Goal: Information Seeking & Learning: Learn about a topic

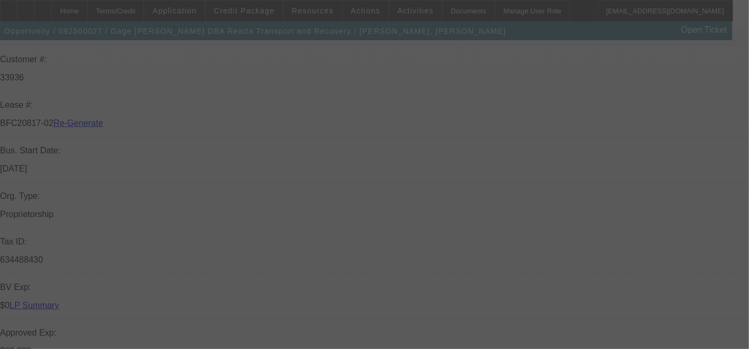
scroll to position [302, 0]
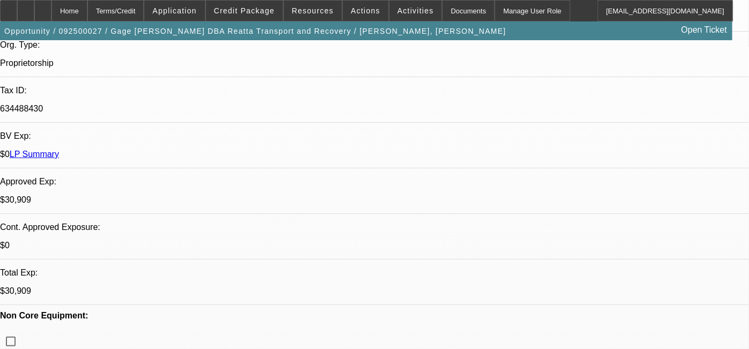
select select "0.1"
select select "2"
select select "0"
select select "0.1"
select select "2"
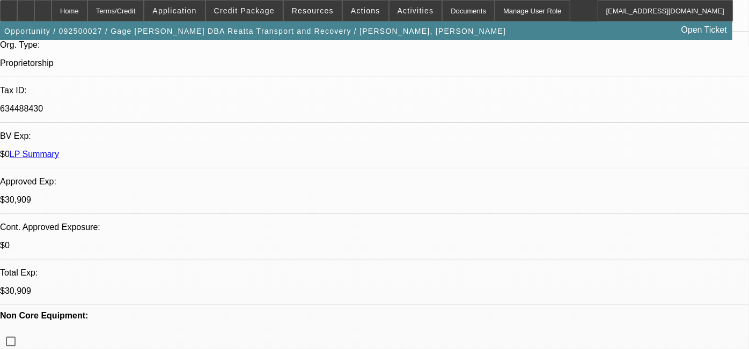
select select "0"
select select "0.1"
select select "2"
select select "0"
select select "0.1"
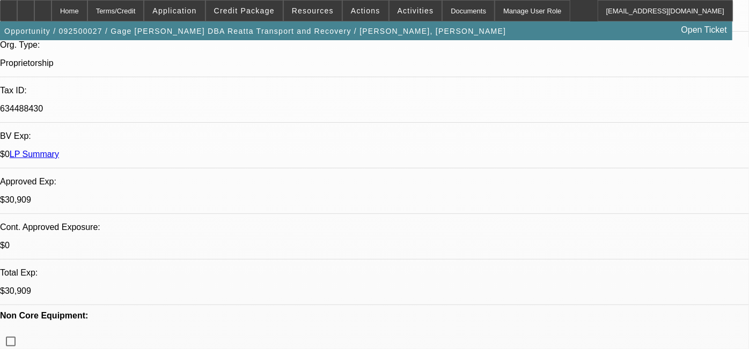
select select "2"
select select "0"
select select "1"
select select "2"
select select "6"
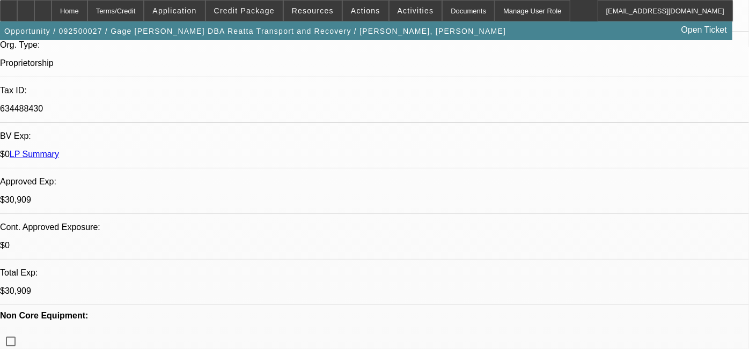
select select "1"
select select "2"
select select "6"
select select "1"
select select "2"
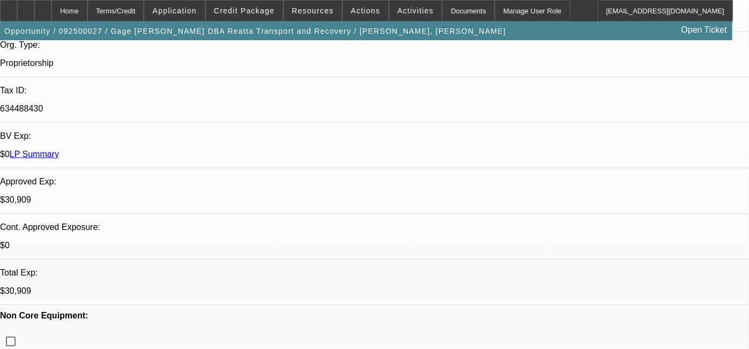
select select "6"
select select "1"
select select "2"
select select "6"
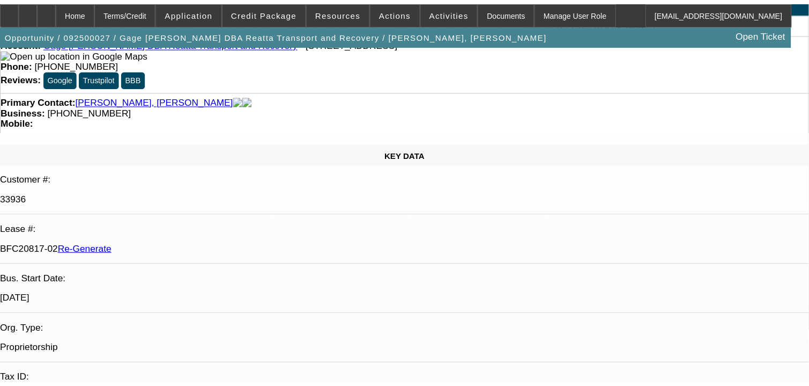
scroll to position [97, 0]
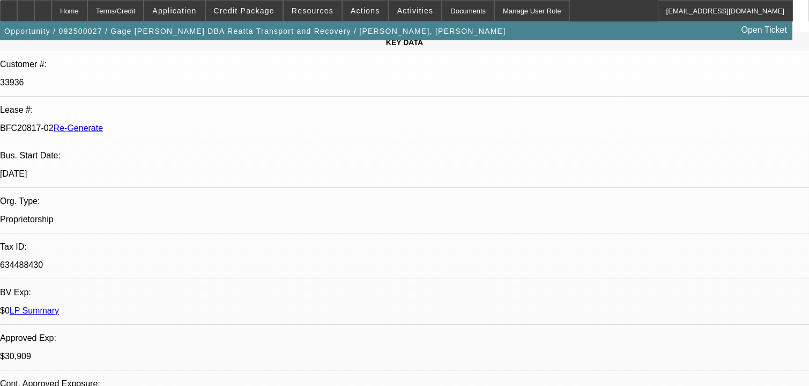
drag, startPoint x: 84, startPoint y: 260, endPoint x: 147, endPoint y: 262, distance: 63.3
drag, startPoint x: 147, startPoint y: 262, endPoint x: 101, endPoint y: 276, distance: 48.0
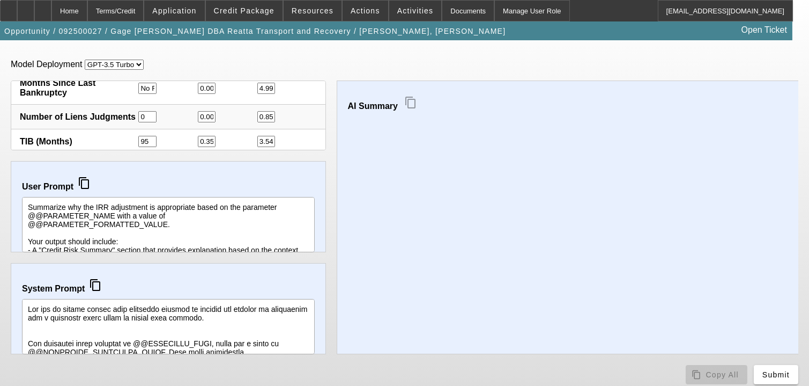
scroll to position [62, 0]
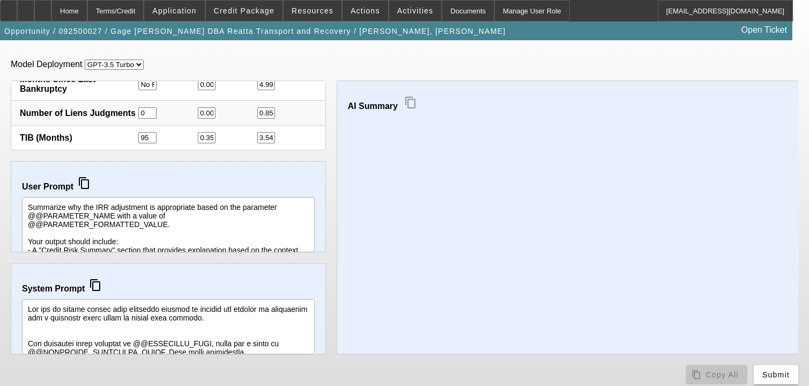
drag, startPoint x: 306, startPoint y: 103, endPoint x: 305, endPoint y: 111, distance: 7.6
drag, startPoint x: 305, startPoint y: 111, endPoint x: 320, endPoint y: 68, distance: 45.5
click at [320, 68] on div "Model Deployment GPT-3.5 Turbo GPT-4o" at bounding box center [405, 65] width 788 height 10
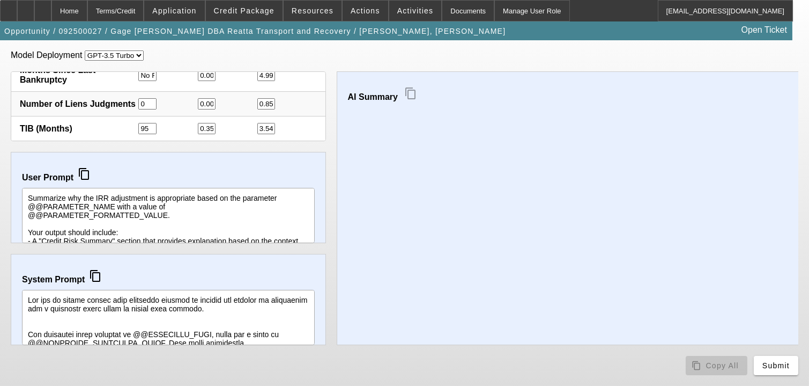
scroll to position [0, 0]
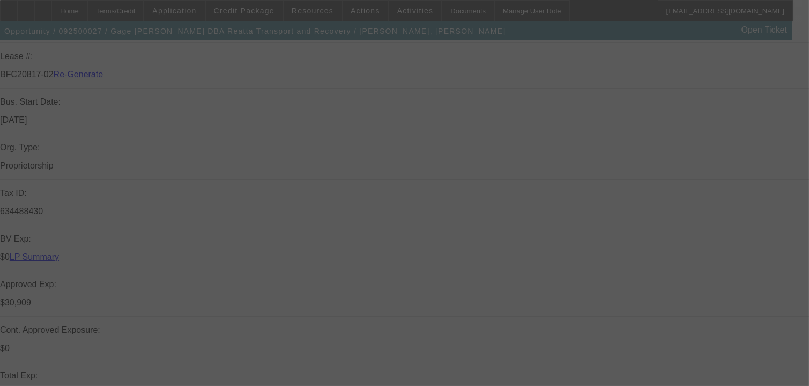
scroll to position [297, 0]
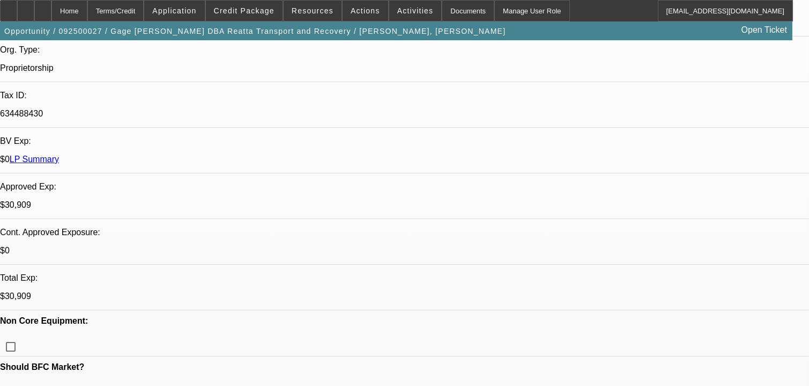
select select "0.1"
select select "2"
select select "0"
select select "6"
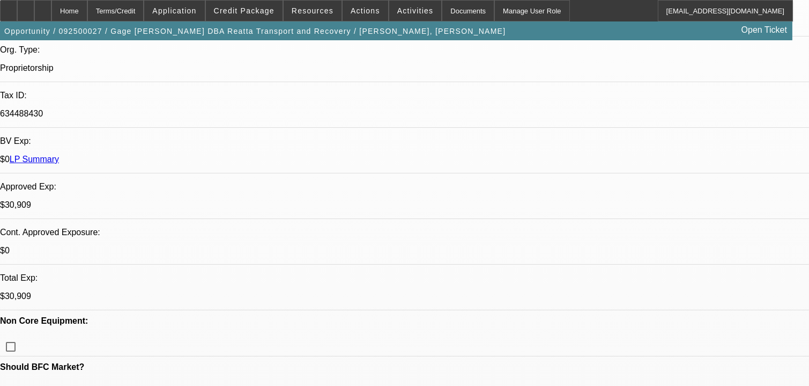
select select "0.1"
select select "2"
select select "0"
select select "6"
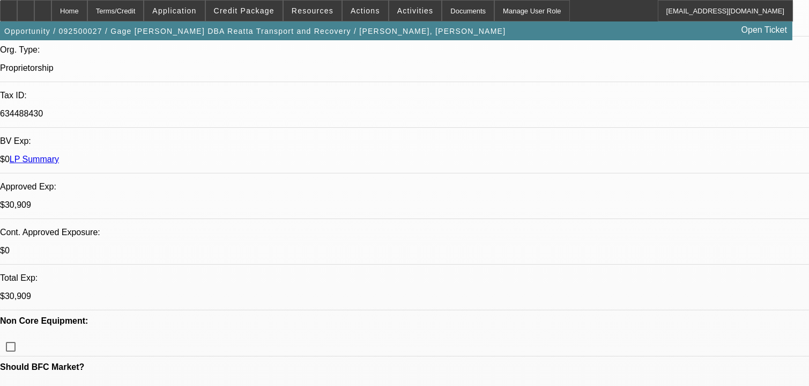
select select "0.1"
select select "2"
select select "0"
select select "6"
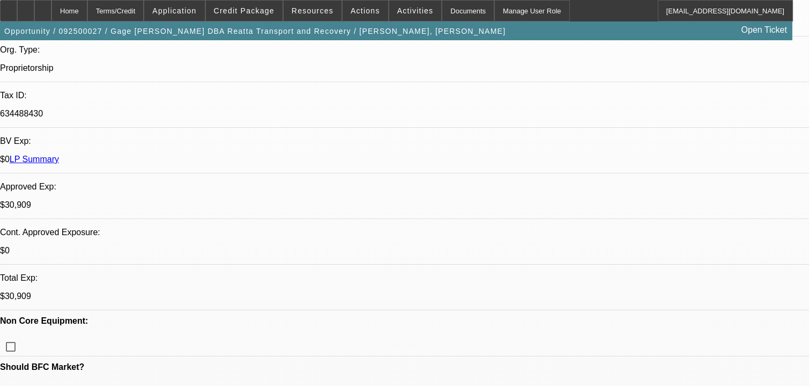
select select "0.1"
select select "2"
select select "0"
select select "6"
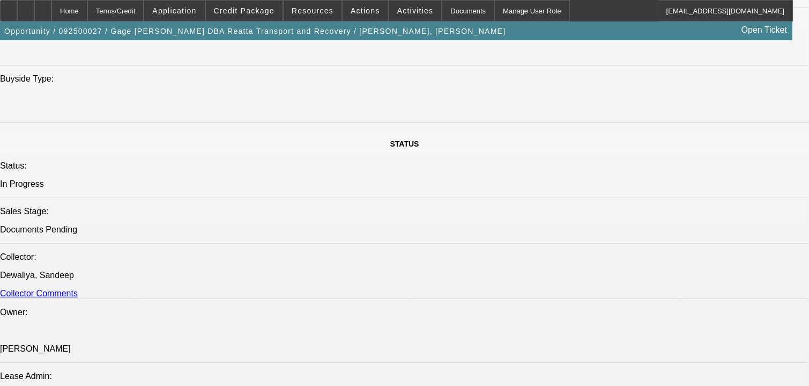
scroll to position [1244, 0]
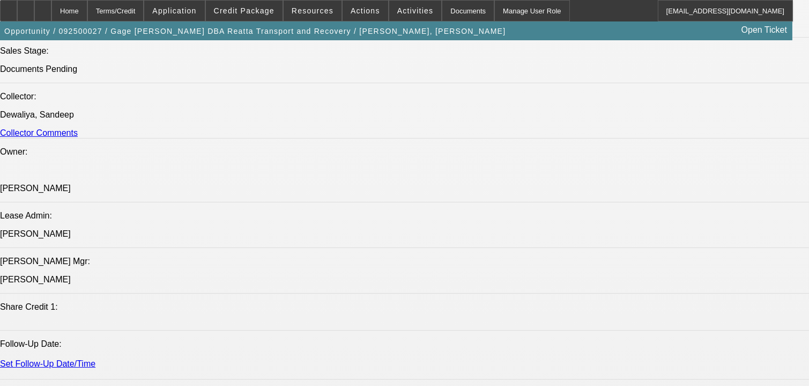
drag, startPoint x: 532, startPoint y: 137, endPoint x: 536, endPoint y: 182, distance: 45.2
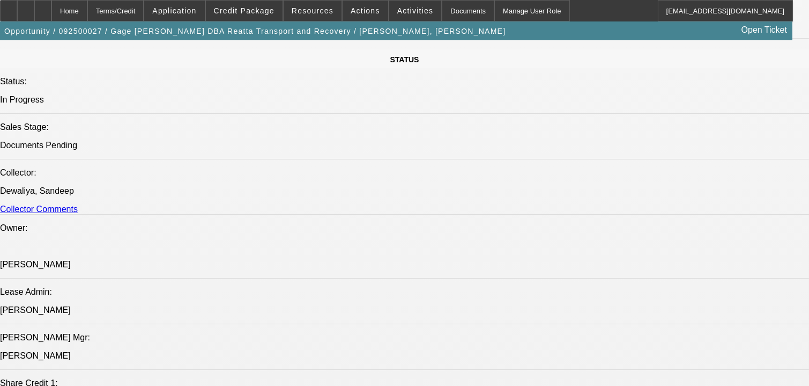
drag, startPoint x: 536, startPoint y: 182, endPoint x: 542, endPoint y: 148, distance: 34.9
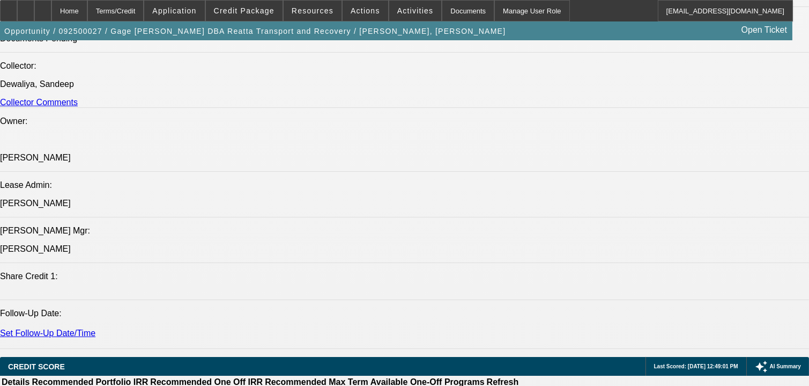
drag, startPoint x: 534, startPoint y: 131, endPoint x: 544, endPoint y: 182, distance: 52.1
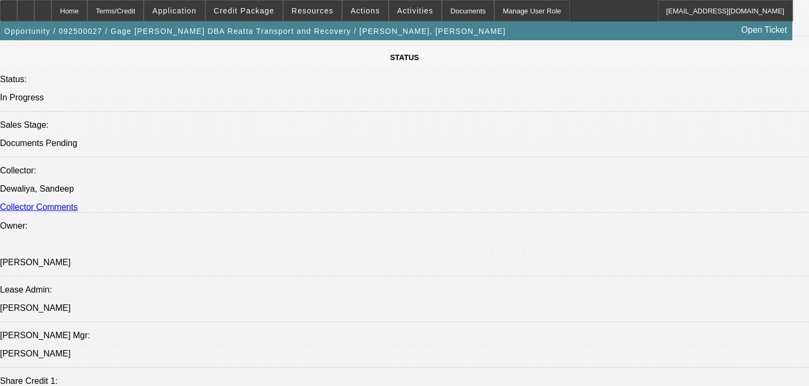
drag, startPoint x: 539, startPoint y: 166, endPoint x: 545, endPoint y: 107, distance: 59.3
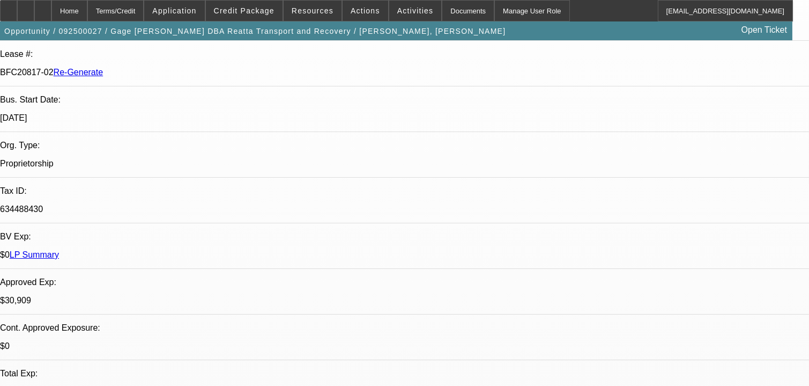
scroll to position [0, 0]
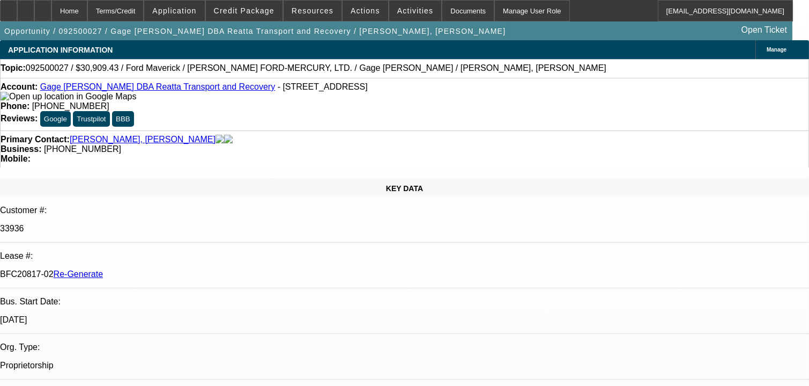
drag, startPoint x: 542, startPoint y: 260, endPoint x: 557, endPoint y: 102, distance: 157.8
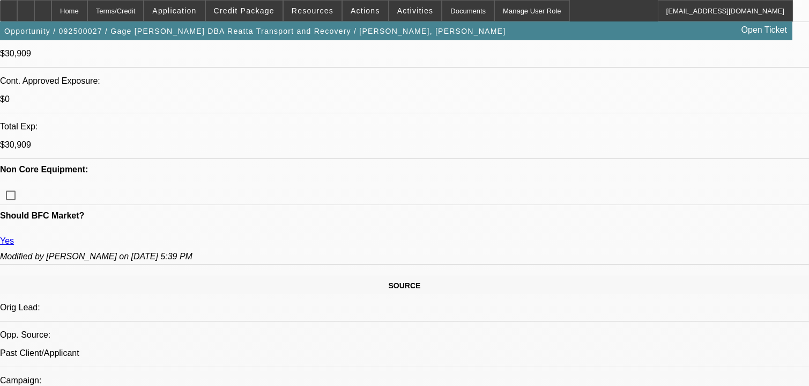
scroll to position [497, 0]
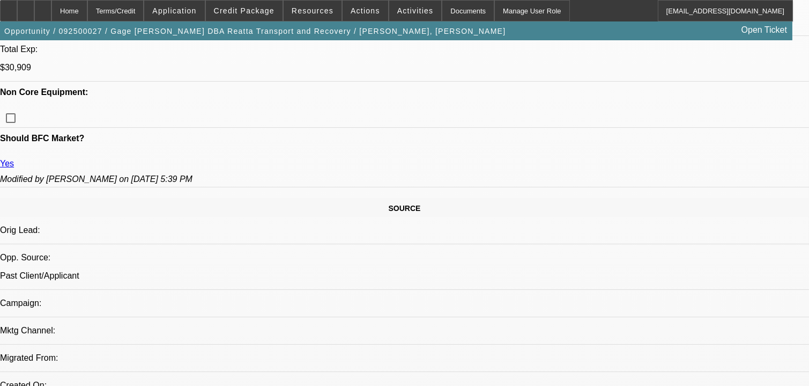
drag, startPoint x: 436, startPoint y: 235, endPoint x: 437, endPoint y: 245, distance: 9.1
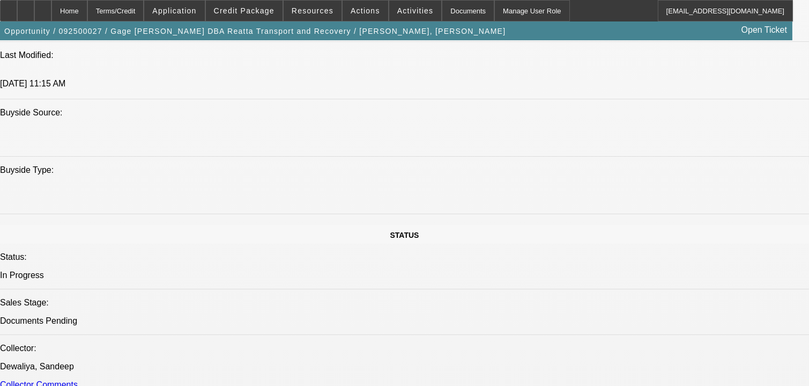
scroll to position [1094, 0]
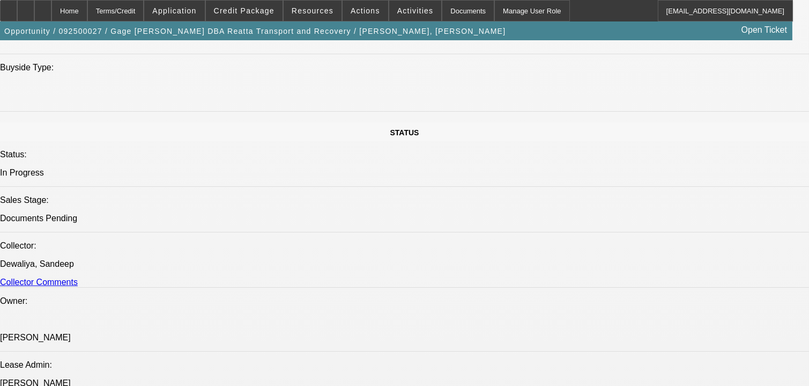
drag, startPoint x: 437, startPoint y: 245, endPoint x: 421, endPoint y: 245, distance: 15.0
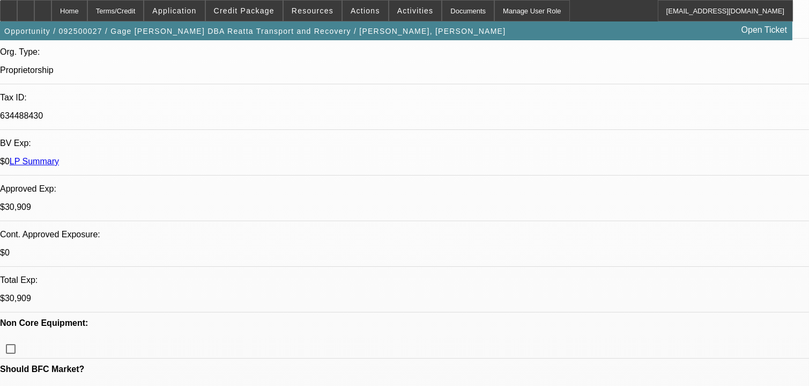
scroll to position [0, 0]
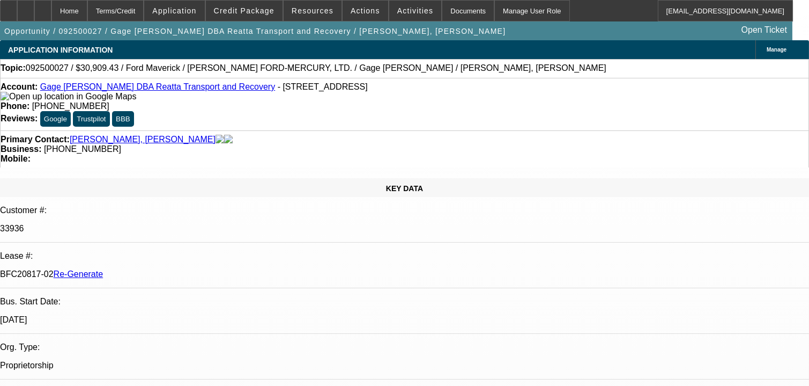
drag, startPoint x: 536, startPoint y: 262, endPoint x: 455, endPoint y: 144, distance: 143.5
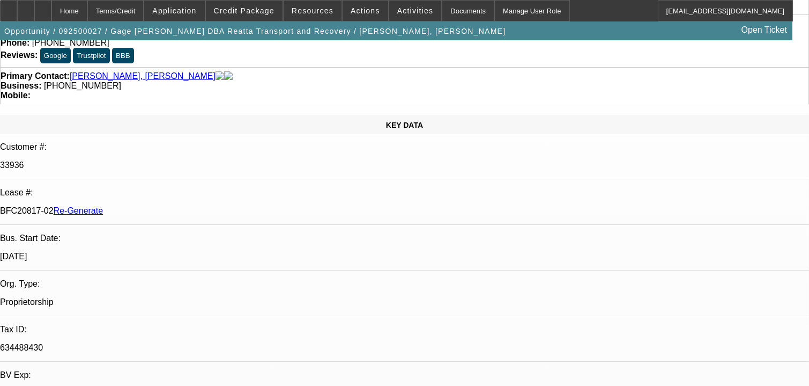
drag, startPoint x: 342, startPoint y: 94, endPoint x: 345, endPoint y: 129, distance: 35.0
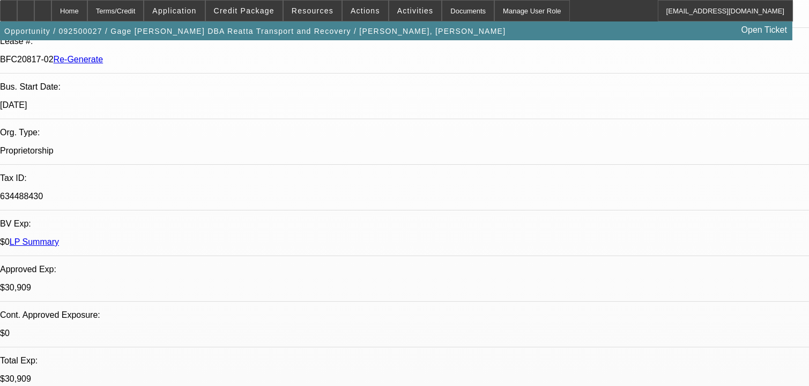
scroll to position [469, 0]
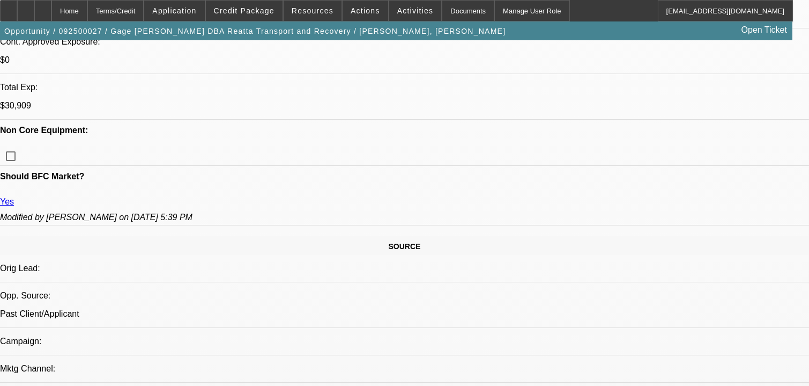
drag, startPoint x: 338, startPoint y: 93, endPoint x: 344, endPoint y: 106, distance: 14.9
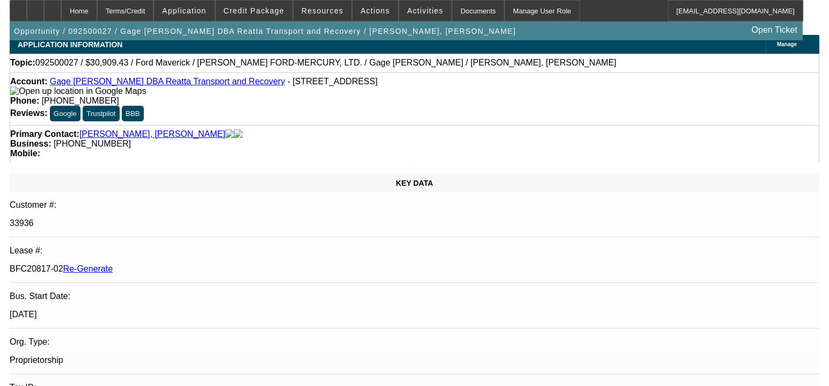
scroll to position [0, 0]
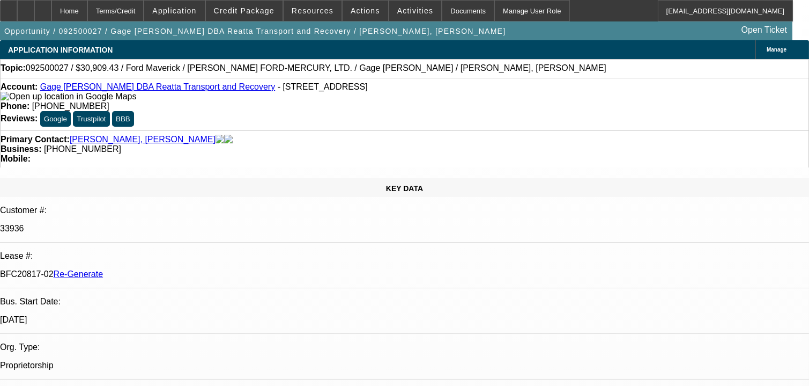
drag, startPoint x: 535, startPoint y: 152, endPoint x: 529, endPoint y: 108, distance: 44.9
click at [22, 101] on img at bounding box center [69, 97] width 136 height 10
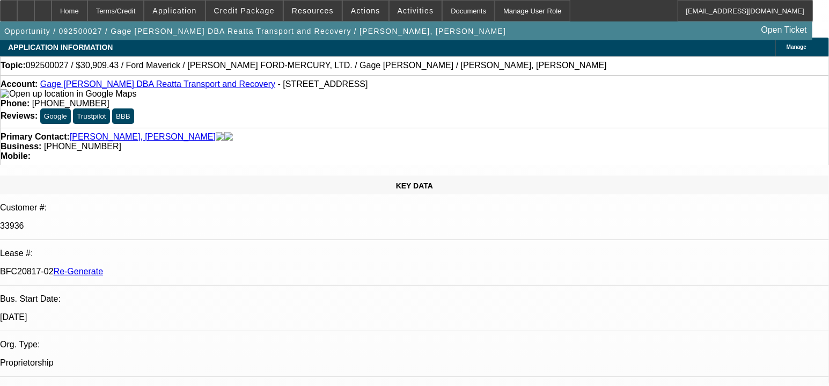
drag, startPoint x: 146, startPoint y: 107, endPoint x: 165, endPoint y: 116, distance: 20.9
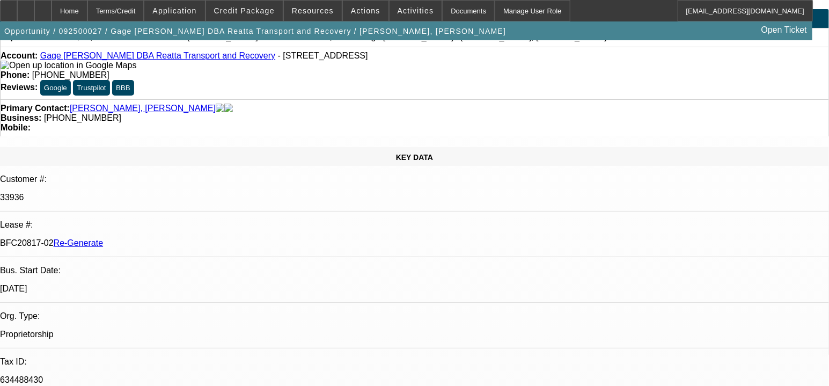
drag, startPoint x: 165, startPoint y: 116, endPoint x: 188, endPoint y: 140, distance: 32.6
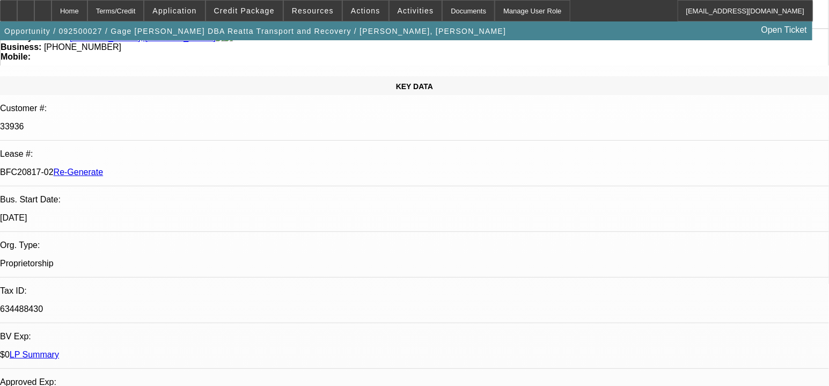
drag, startPoint x: 188, startPoint y: 140, endPoint x: 182, endPoint y: 172, distance: 32.1
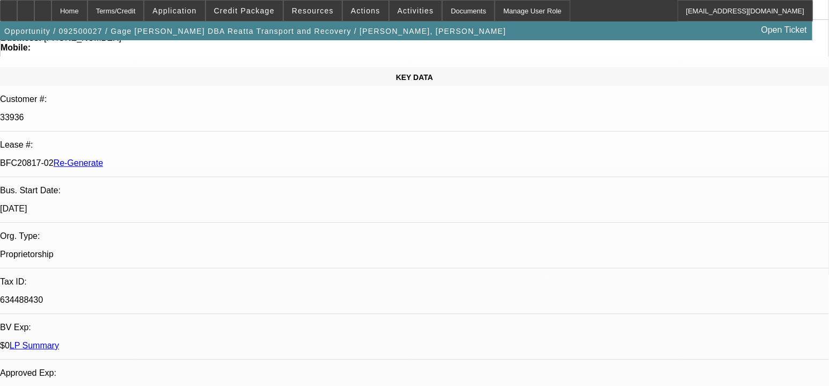
drag, startPoint x: 182, startPoint y: 172, endPoint x: 182, endPoint y: 180, distance: 8.0
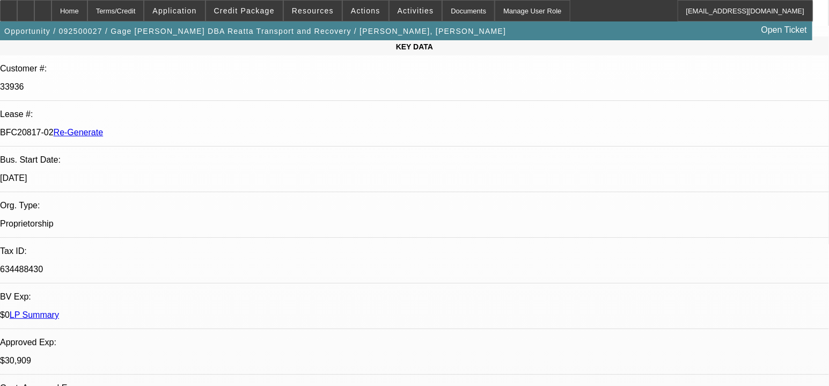
drag, startPoint x: 189, startPoint y: 182, endPoint x: 189, endPoint y: 199, distance: 17.2
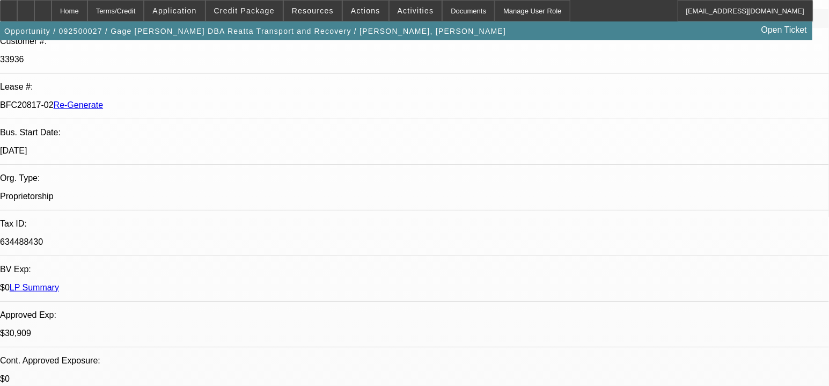
drag, startPoint x: 189, startPoint y: 199, endPoint x: 189, endPoint y: 223, distance: 24.1
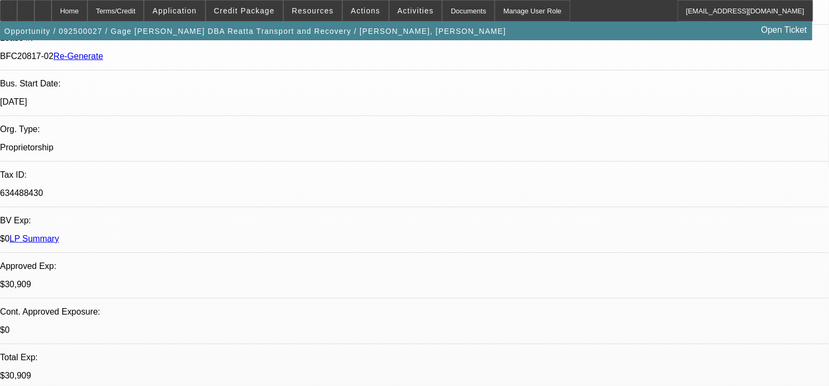
scroll to position [267, 0]
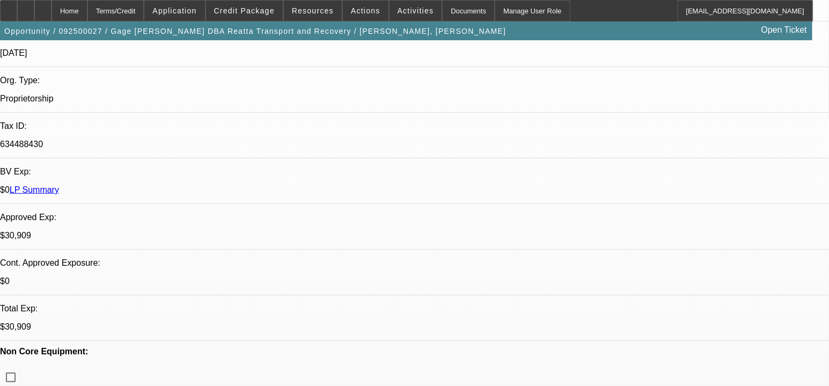
drag, startPoint x: 189, startPoint y: 223, endPoint x: 356, endPoint y: 223, distance: 167.3
drag, startPoint x: 496, startPoint y: 223, endPoint x: 23, endPoint y: 213, distance: 473.1
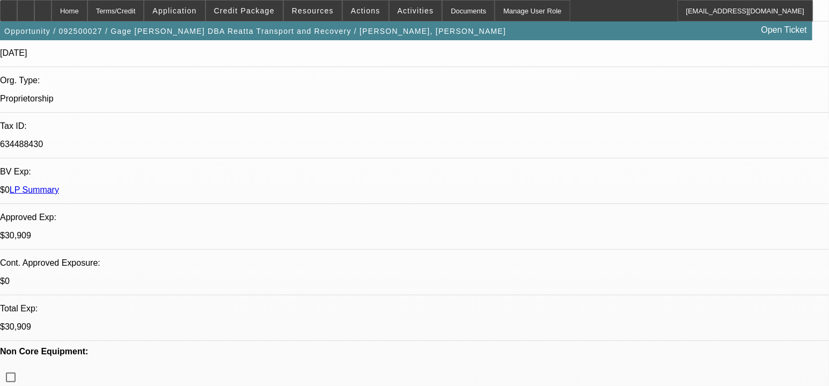
drag, startPoint x: 23, startPoint y: 213, endPoint x: 140, endPoint y: 216, distance: 116.9
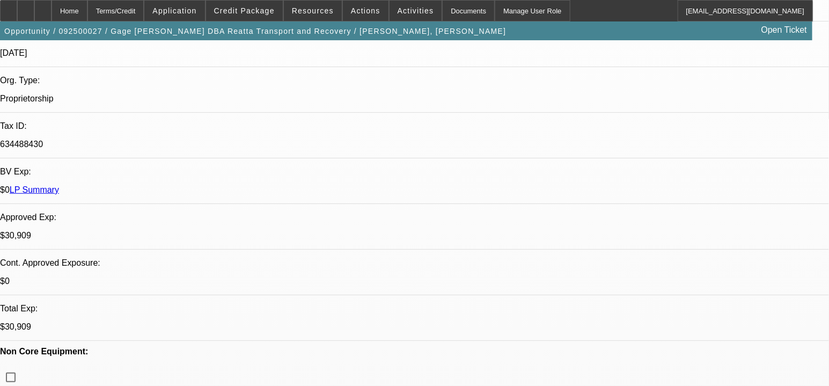
drag, startPoint x: 140, startPoint y: 216, endPoint x: 215, endPoint y: 220, distance: 75.2
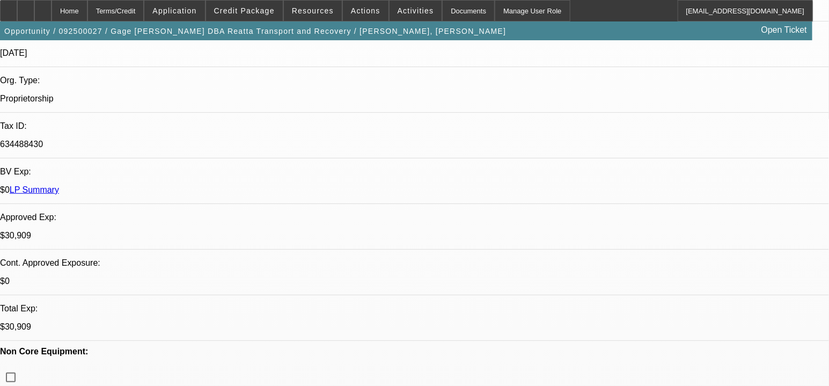
drag, startPoint x: 270, startPoint y: 220, endPoint x: 310, endPoint y: 220, distance: 40.2
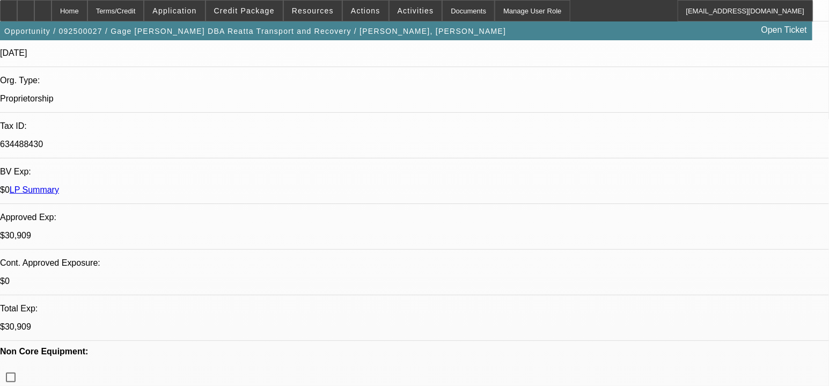
drag, startPoint x: 310, startPoint y: 220, endPoint x: 407, endPoint y: 224, distance: 96.6
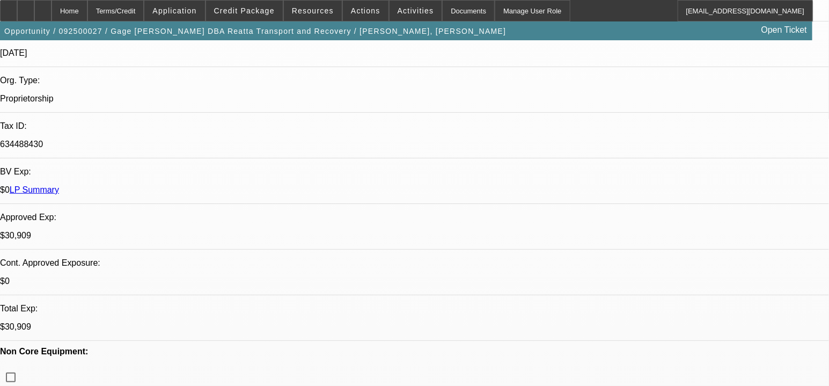
drag, startPoint x: 407, startPoint y: 224, endPoint x: 471, endPoint y: 224, distance: 63.8
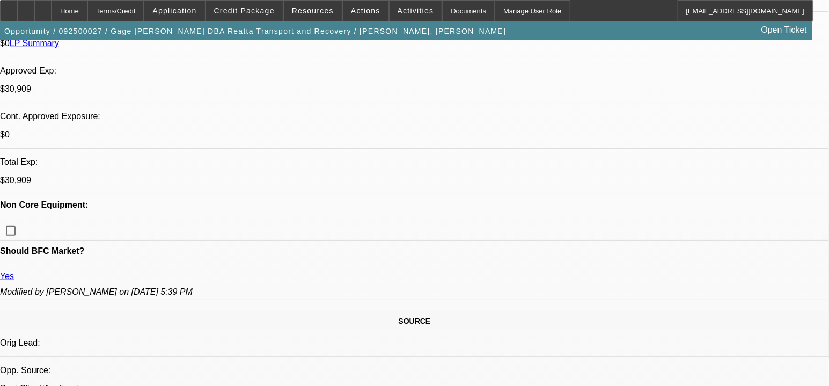
scroll to position [461, 0]
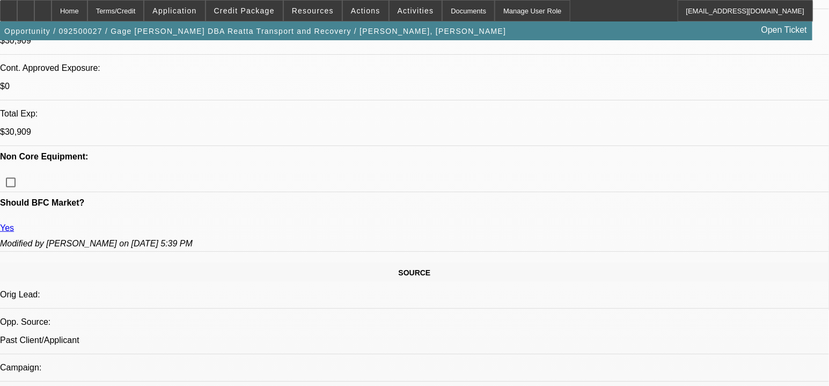
drag, startPoint x: 514, startPoint y: 208, endPoint x: 265, endPoint y: 203, distance: 248.9
drag, startPoint x: 265, startPoint y: 203, endPoint x: 263, endPoint y: 210, distance: 6.8
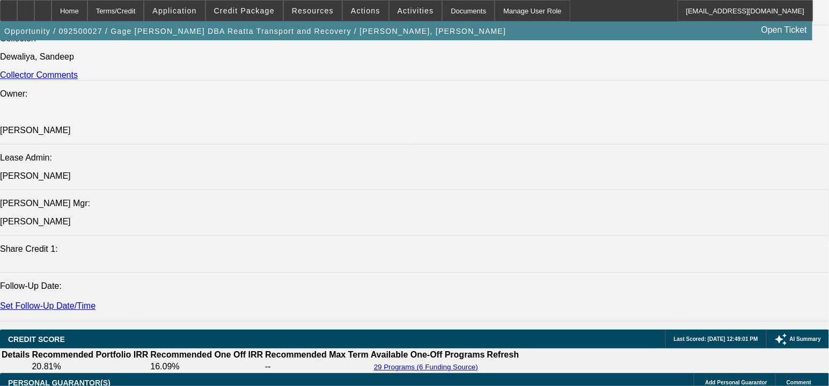
scroll to position [1350, 0]
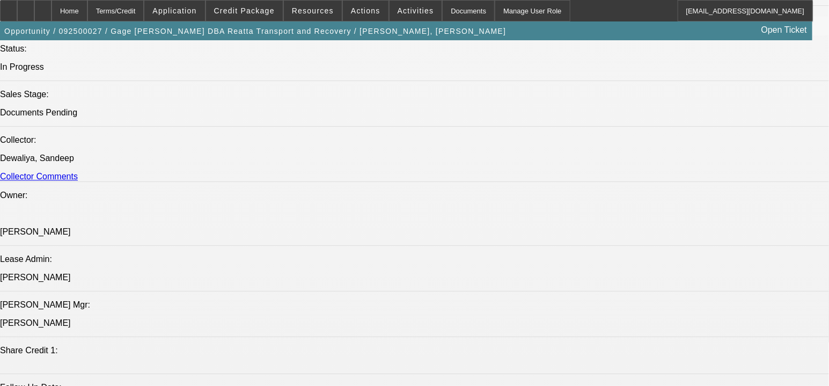
drag, startPoint x: 288, startPoint y: 189, endPoint x: 292, endPoint y: 128, distance: 61.8
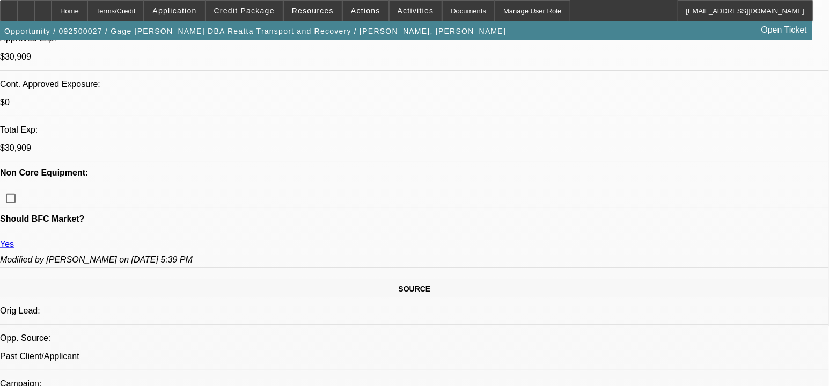
scroll to position [0, 0]
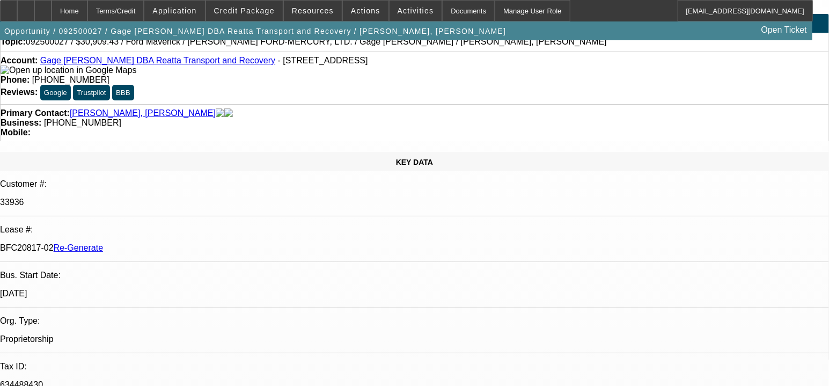
drag, startPoint x: 285, startPoint y: 164, endPoint x: 285, endPoint y: 176, distance: 12.3
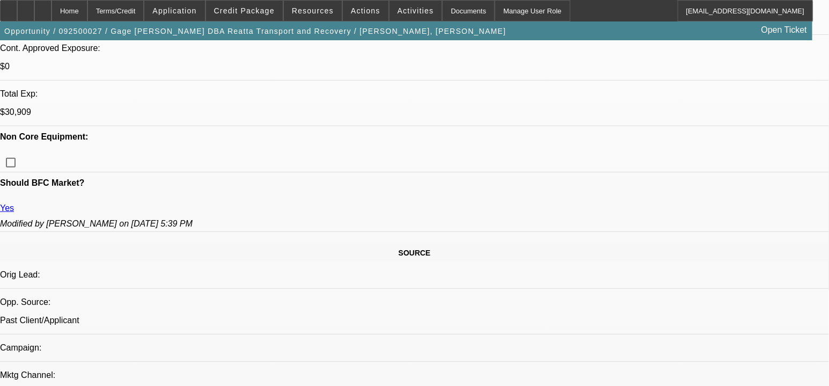
scroll to position [432, 0]
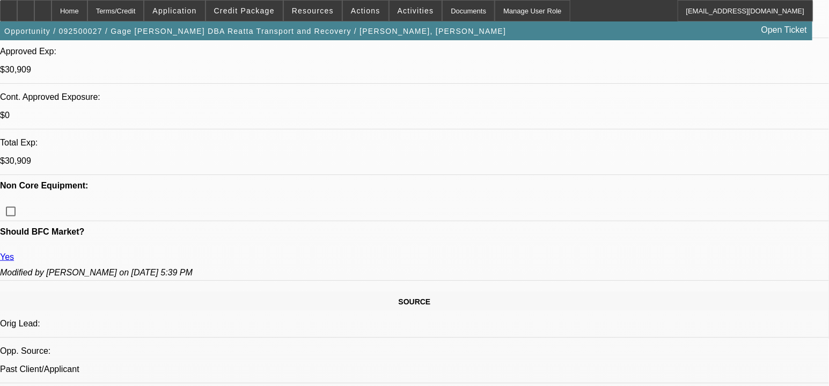
drag, startPoint x: 217, startPoint y: 156, endPoint x: 375, endPoint y: 156, distance: 158.7
drag, startPoint x: 375, startPoint y: 156, endPoint x: 423, endPoint y: 156, distance: 47.2
drag, startPoint x: 427, startPoint y: 160, endPoint x: 20, endPoint y: 150, distance: 407.7
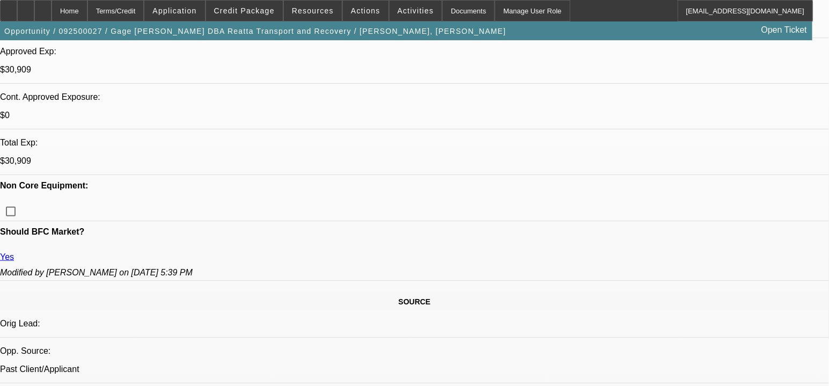
drag, startPoint x: 19, startPoint y: 152, endPoint x: 526, endPoint y: 157, distance: 506.2
drag, startPoint x: 526, startPoint y: 157, endPoint x: 491, endPoint y: 157, distance: 34.3
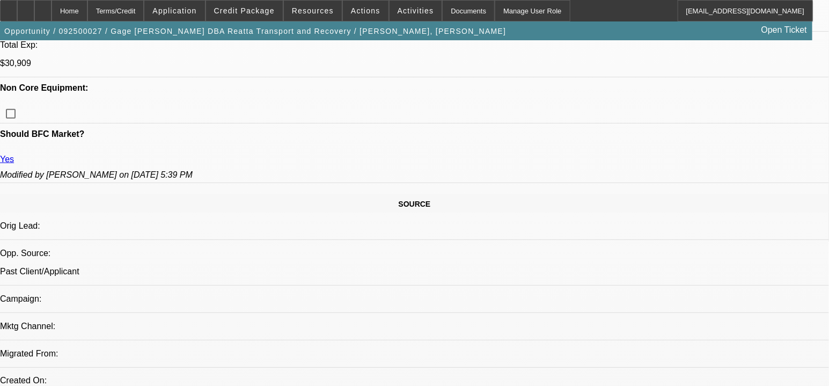
drag, startPoint x: 395, startPoint y: 223, endPoint x: 343, endPoint y: 223, distance: 52.0
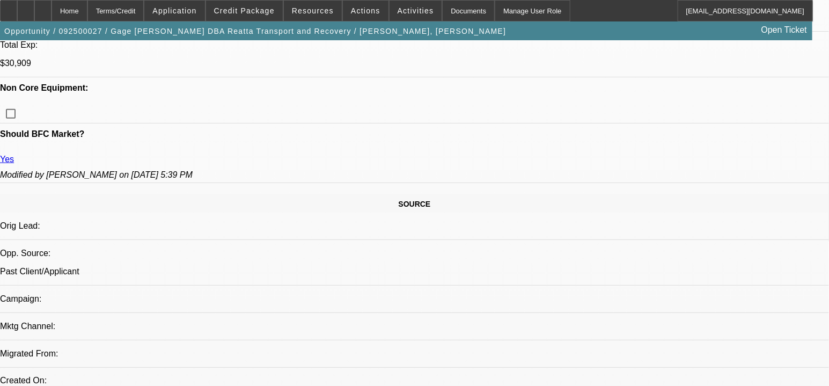
drag, startPoint x: 343, startPoint y: 223, endPoint x: 335, endPoint y: 222, distance: 8.1
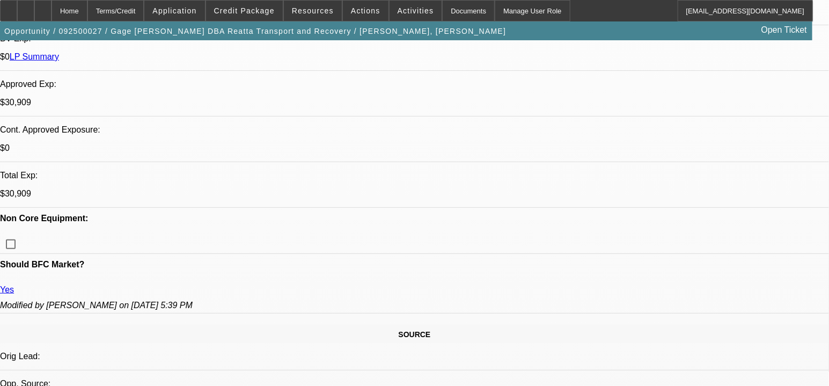
scroll to position [448, 0]
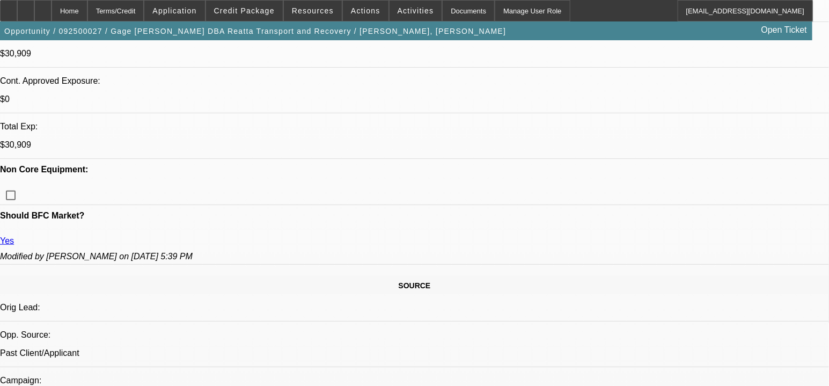
drag, startPoint x: 332, startPoint y: 154, endPoint x: 186, endPoint y: 151, distance: 146.4
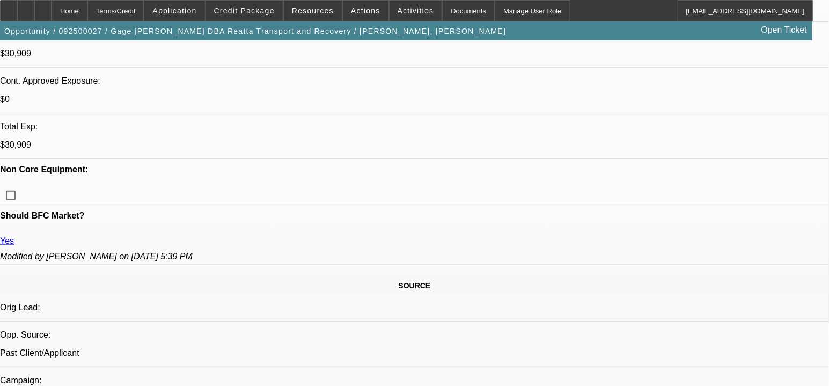
drag, startPoint x: 186, startPoint y: 151, endPoint x: 183, endPoint y: 171, distance: 20.1
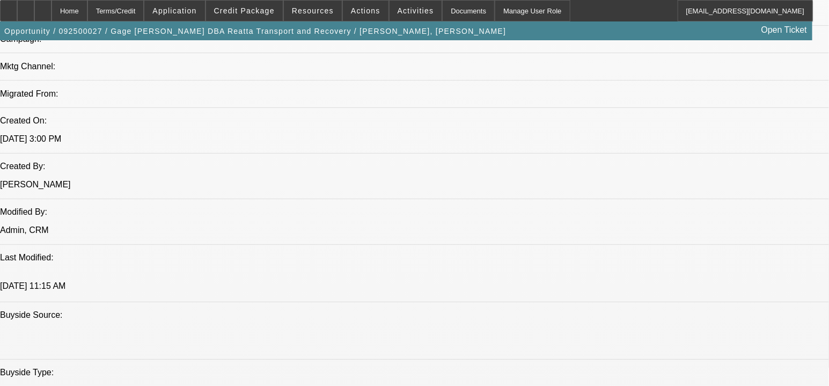
scroll to position [838, 0]
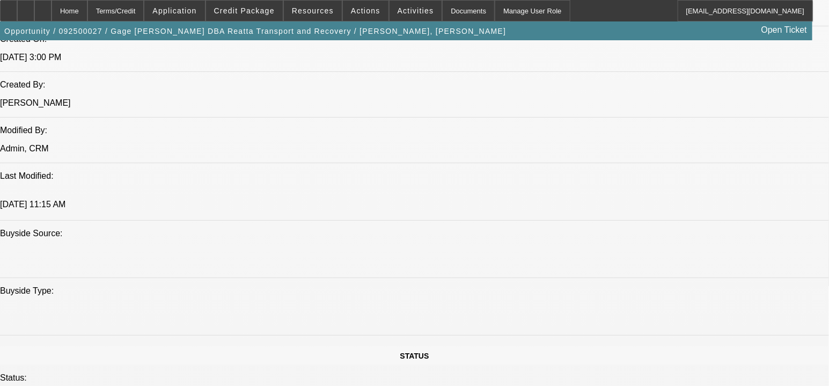
drag, startPoint x: 188, startPoint y: 190, endPoint x: 193, endPoint y: 206, distance: 17.0
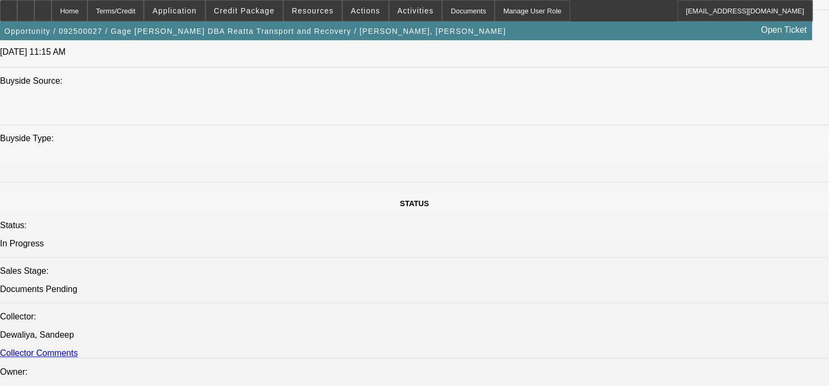
scroll to position [1072, 0]
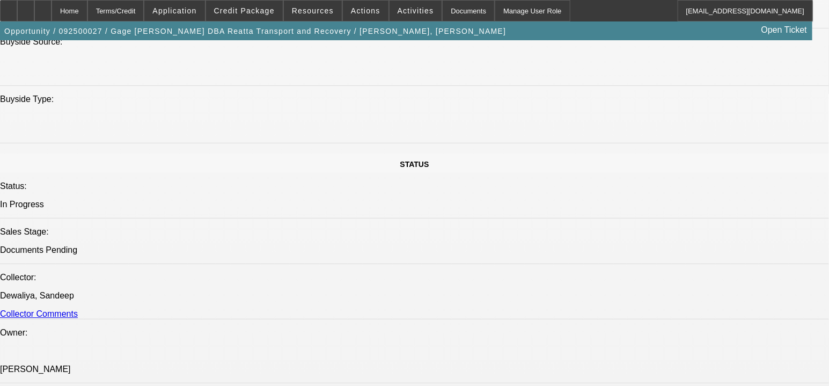
drag, startPoint x: 374, startPoint y: 207, endPoint x: 373, endPoint y: 195, distance: 11.9
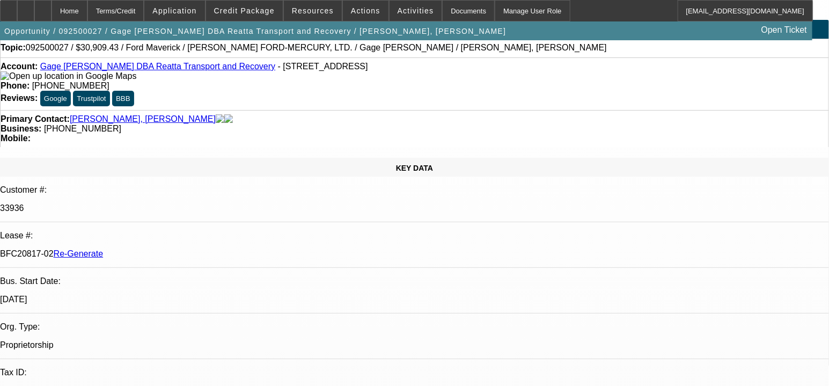
scroll to position [0, 0]
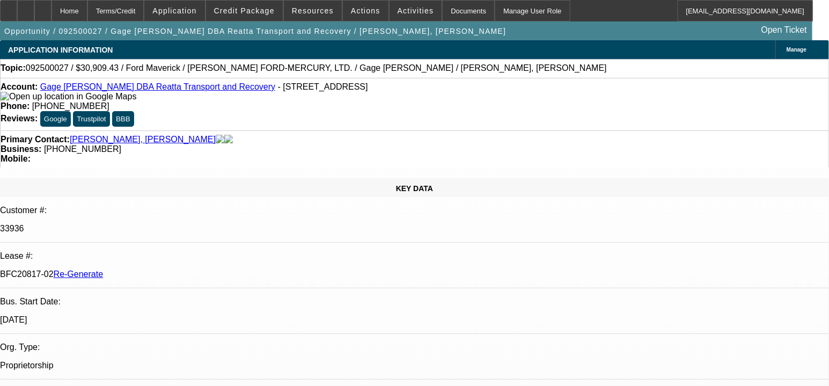
drag, startPoint x: 554, startPoint y: 228, endPoint x: 530, endPoint y: 48, distance: 181.9
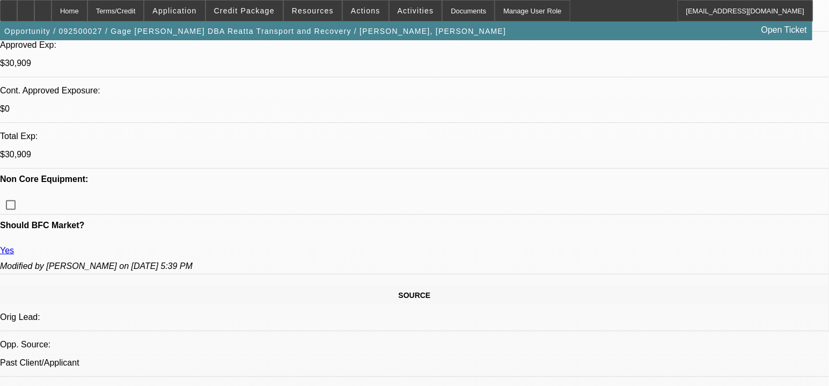
scroll to position [487, 0]
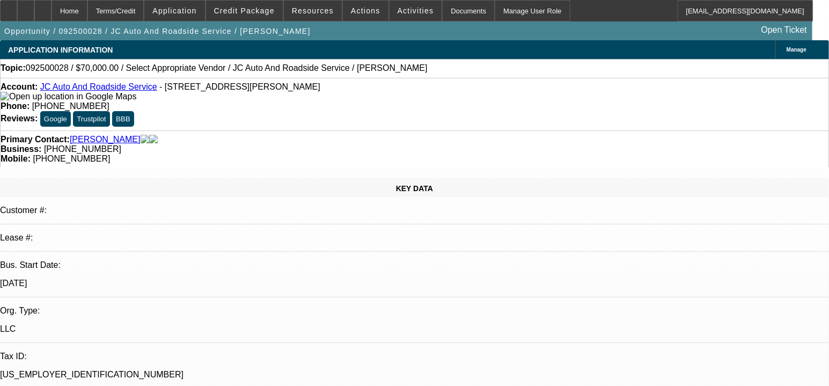
select select "0"
select select "2"
select select "0.1"
select select "4"
